Goal: Task Accomplishment & Management: Manage account settings

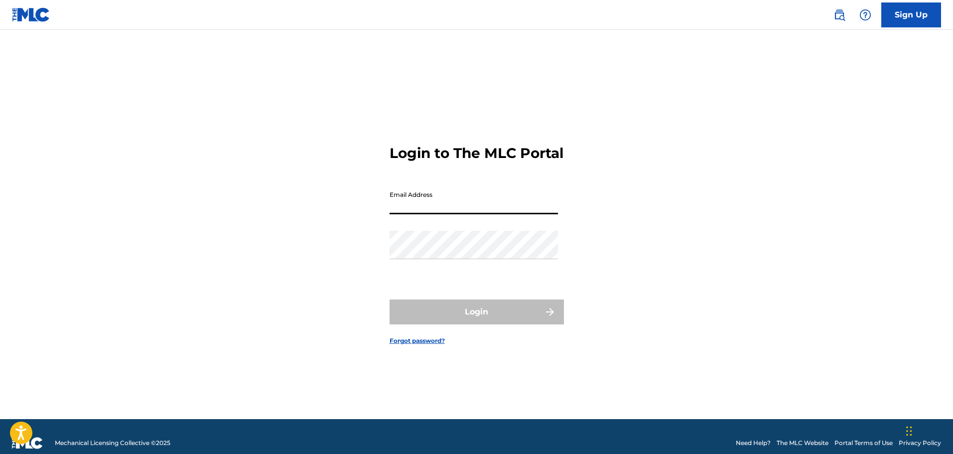
click at [397, 212] on input "Email Address" at bounding box center [473, 200] width 168 height 28
type input "[EMAIL_ADDRESS][DOMAIN_NAME]"
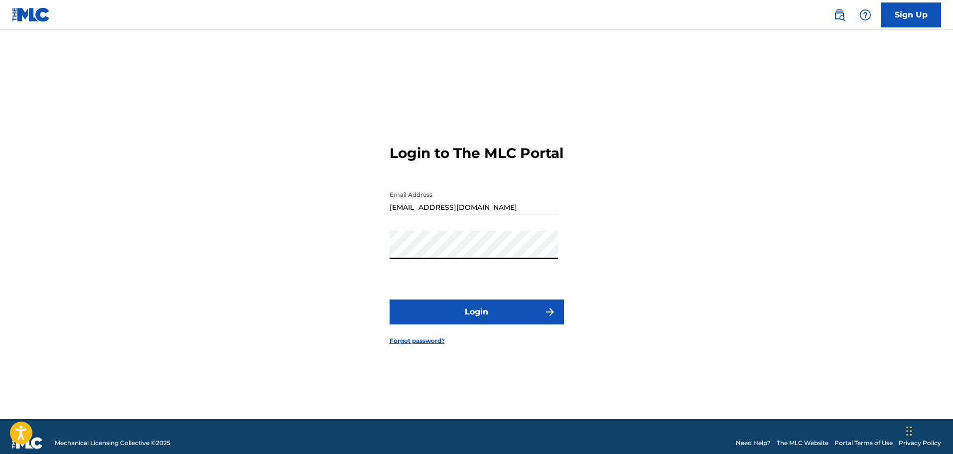
click at [389, 299] on button "Login" at bounding box center [476, 311] width 174 height 25
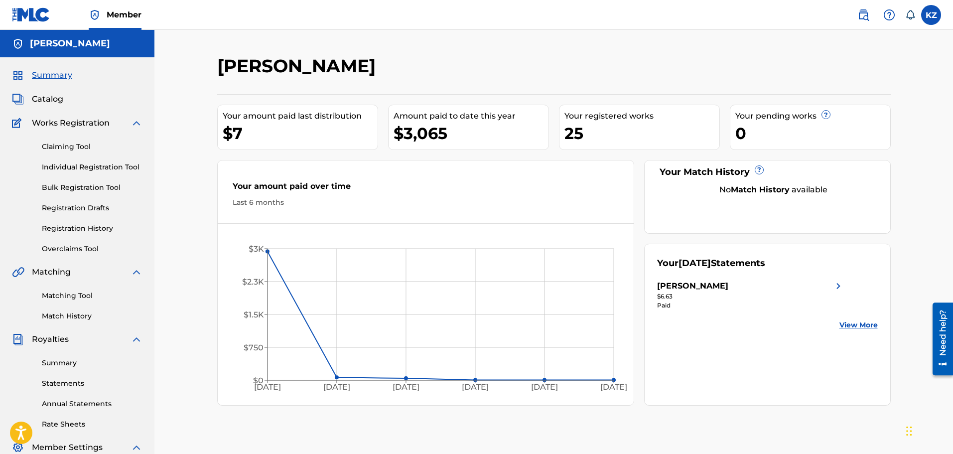
click at [926, 16] on label at bounding box center [931, 15] width 20 height 20
click at [931, 15] on input "KZ [PERSON_NAME] [EMAIL_ADDRESS][DOMAIN_NAME] Notification Preferences Profile …" at bounding box center [931, 15] width 0 height 0
click at [835, 140] on p "Log out" at bounding box center [834, 140] width 23 height 9
click at [931, 15] on input "KZ [PERSON_NAME] [EMAIL_ADDRESS][DOMAIN_NAME] Notification Preferences Profile …" at bounding box center [931, 15] width 0 height 0
